Goal: Information Seeking & Learning: Learn about a topic

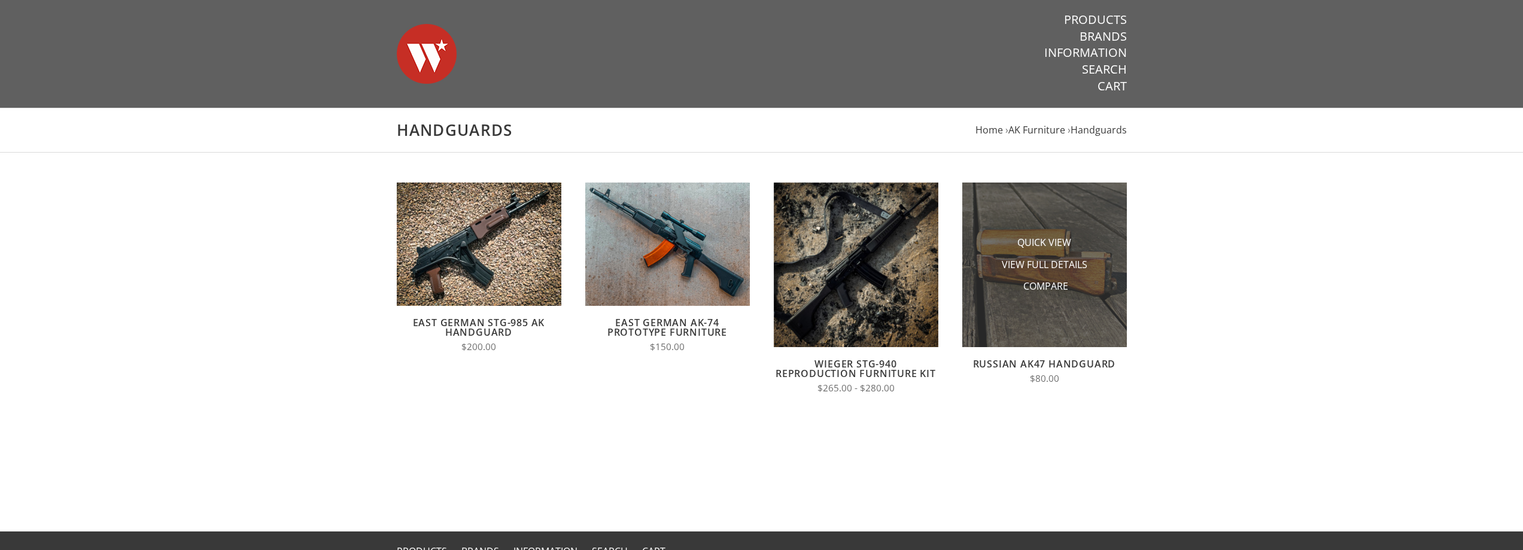
click at [1071, 311] on img at bounding box center [1045, 265] width 165 height 165
